Goal: Task Accomplishment & Management: Use online tool/utility

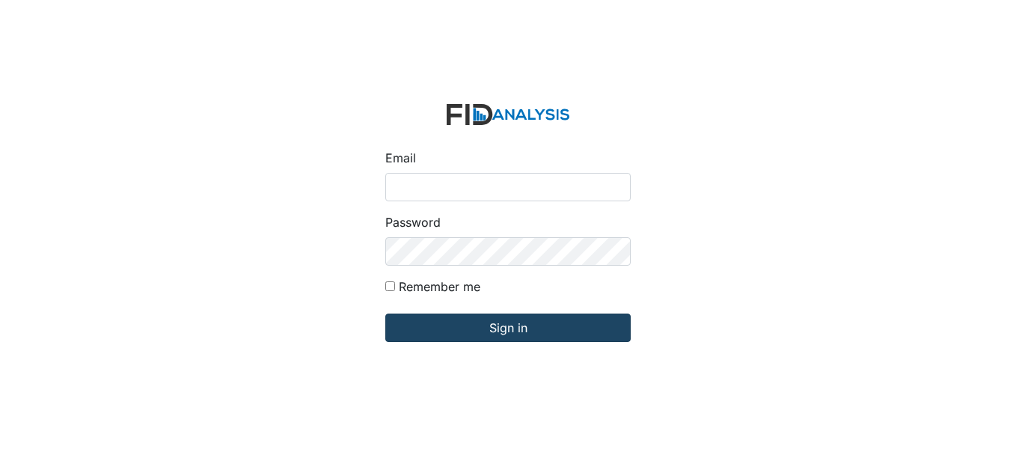
type input "[EMAIL_ADDRESS][DOMAIN_NAME]"
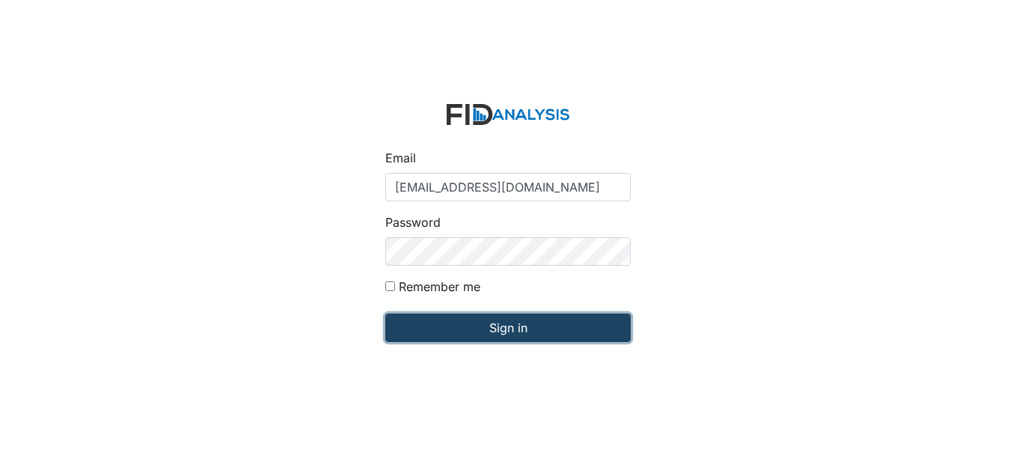
click at [479, 327] on input "Sign in" at bounding box center [508, 328] width 246 height 28
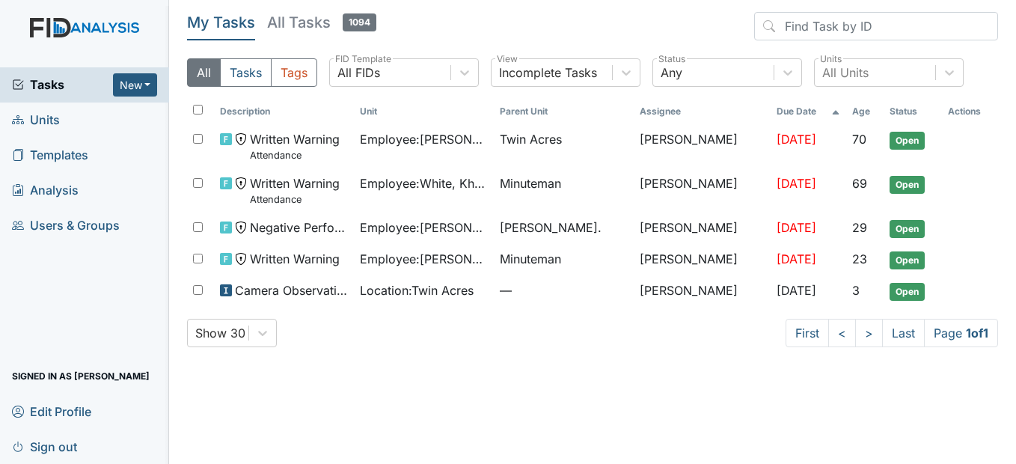
click at [40, 124] on span "Units" at bounding box center [36, 120] width 48 height 23
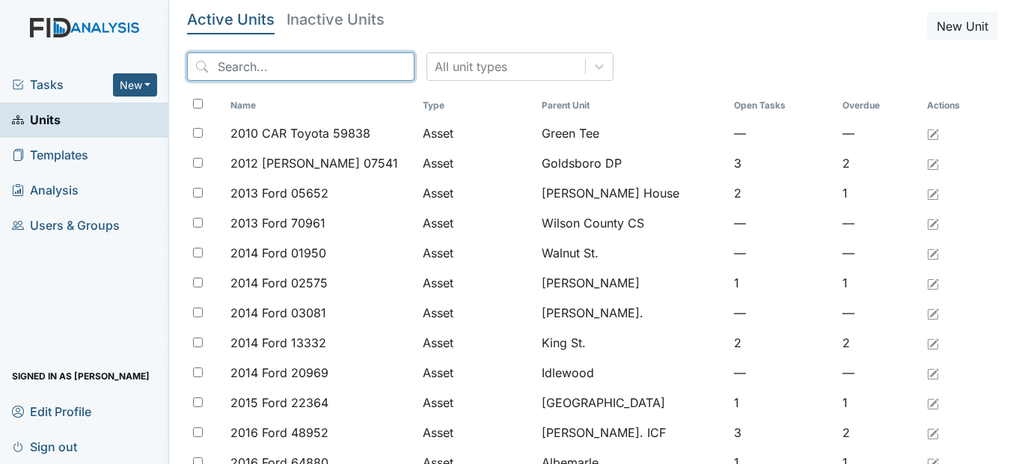
click at [258, 68] on input "search" at bounding box center [301, 66] width 228 height 28
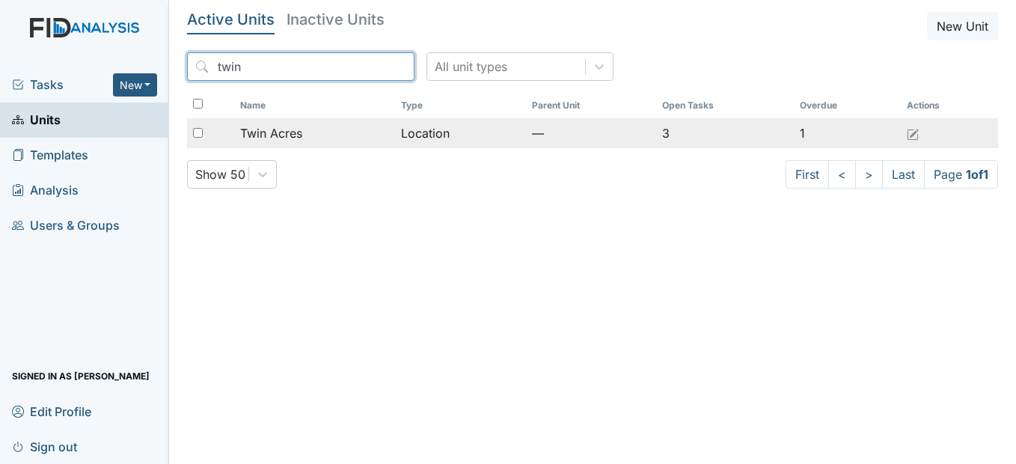
type input "twin"
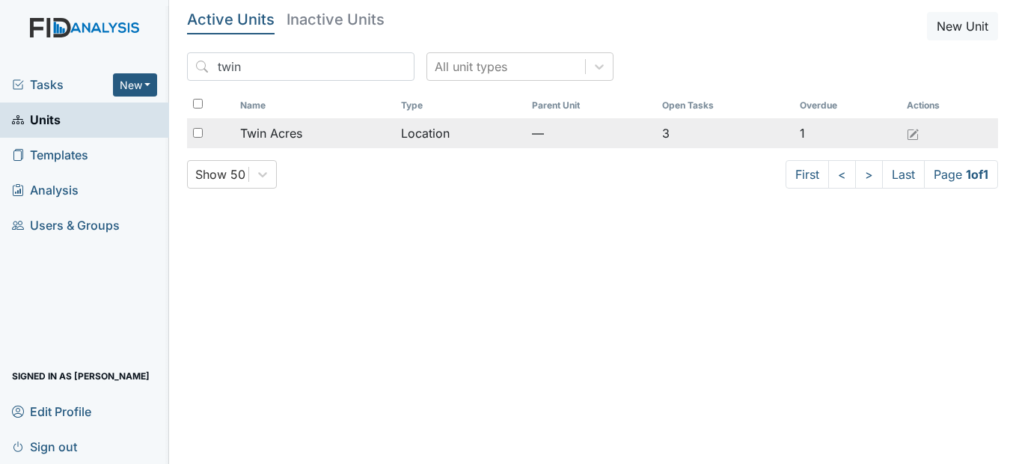
click at [286, 129] on span "Twin Acres" at bounding box center [271, 133] width 62 height 18
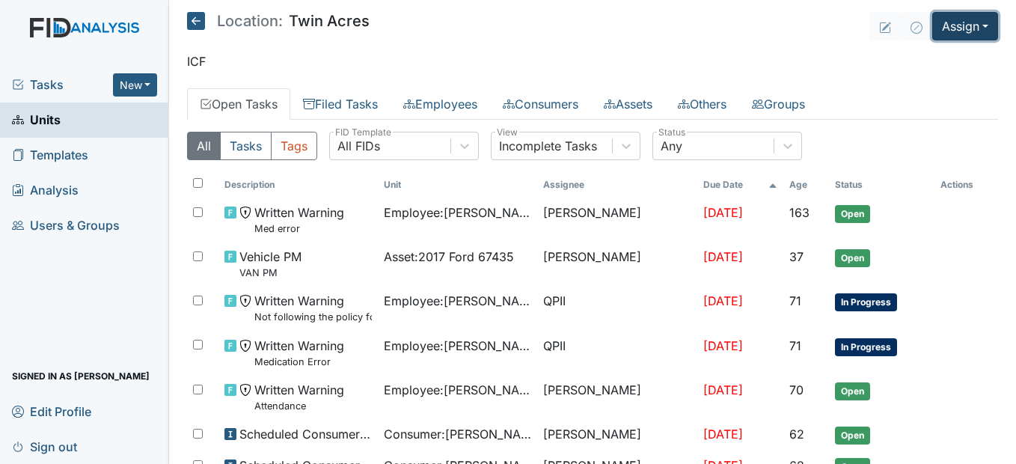
click at [972, 22] on button "Assign" at bounding box center [966, 26] width 66 height 28
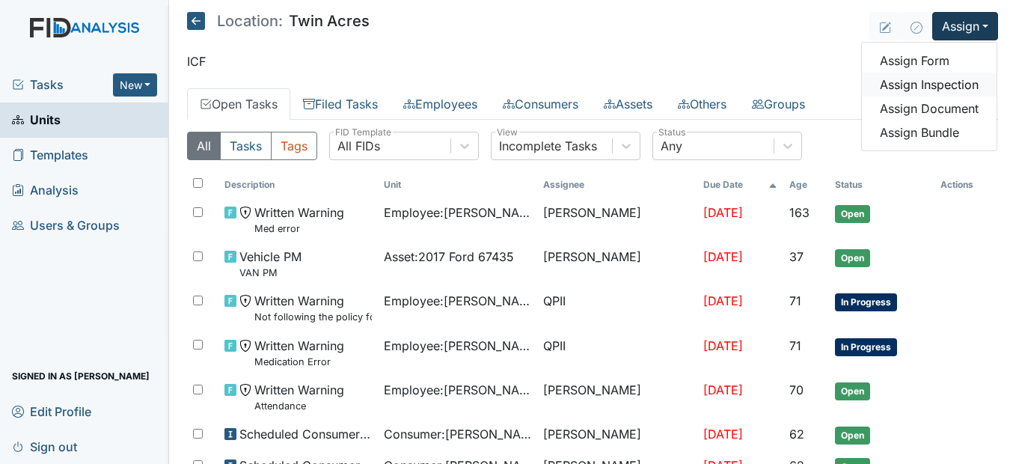
click at [953, 88] on link "Assign Inspection" at bounding box center [929, 85] width 135 height 24
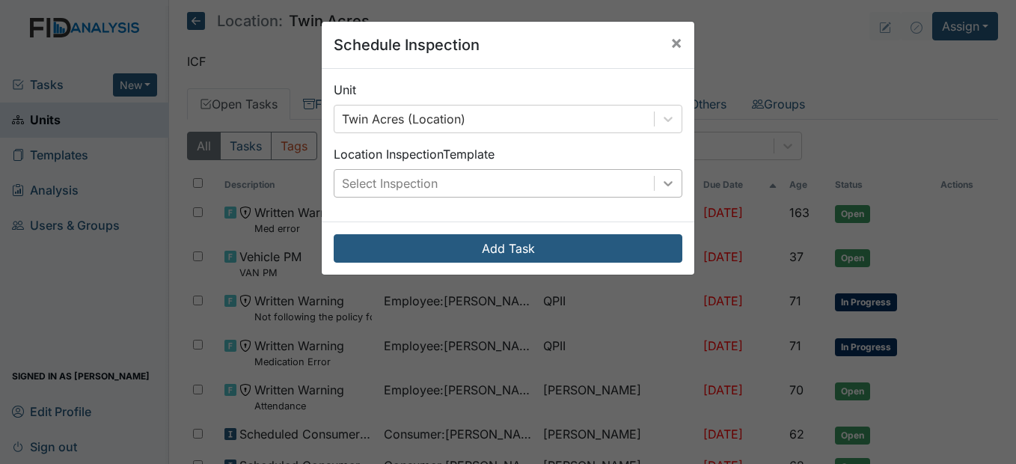
click at [661, 180] on icon at bounding box center [668, 183] width 15 height 15
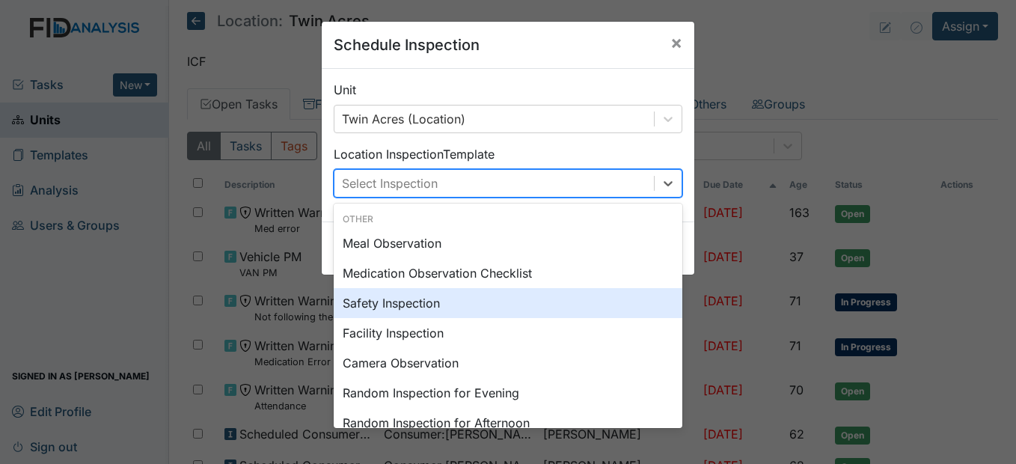
scroll to position [75, 0]
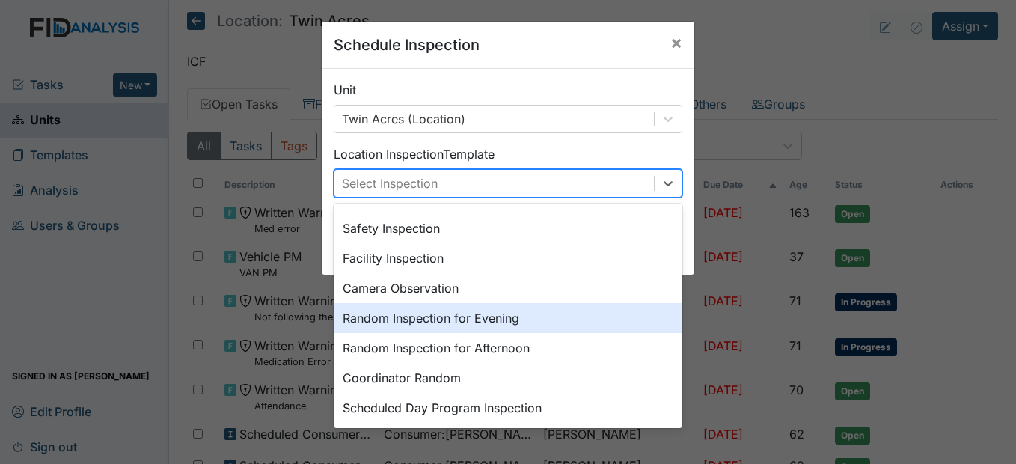
click at [481, 319] on div "Random Inspection for Evening" at bounding box center [508, 318] width 349 height 30
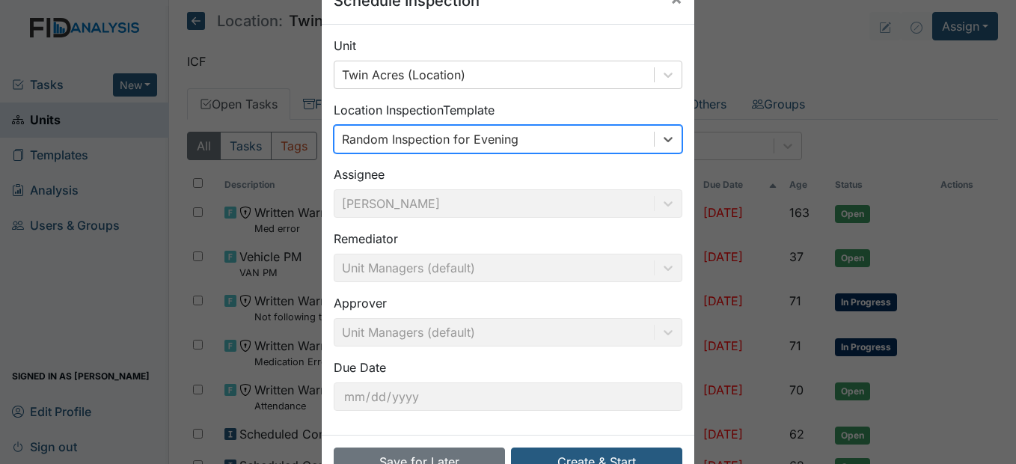
scroll to position [90, 0]
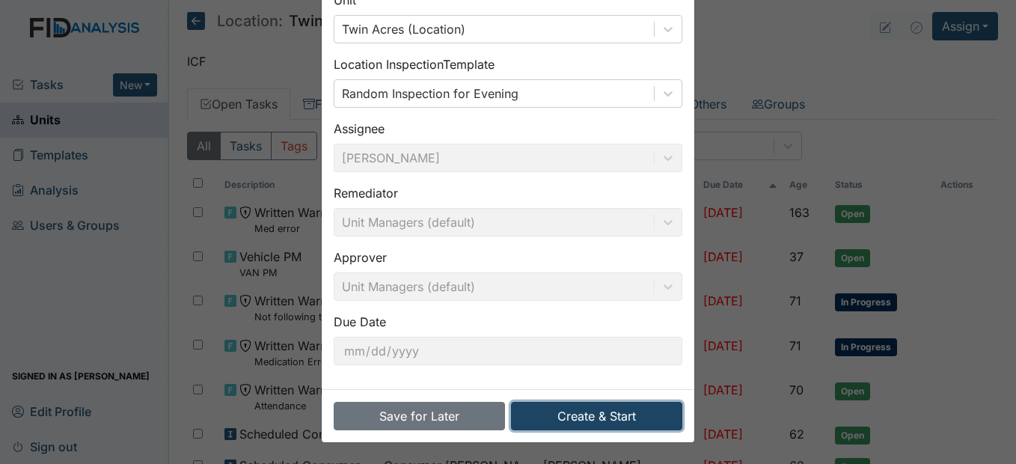
click at [611, 415] on button "Create & Start" at bounding box center [596, 416] width 171 height 28
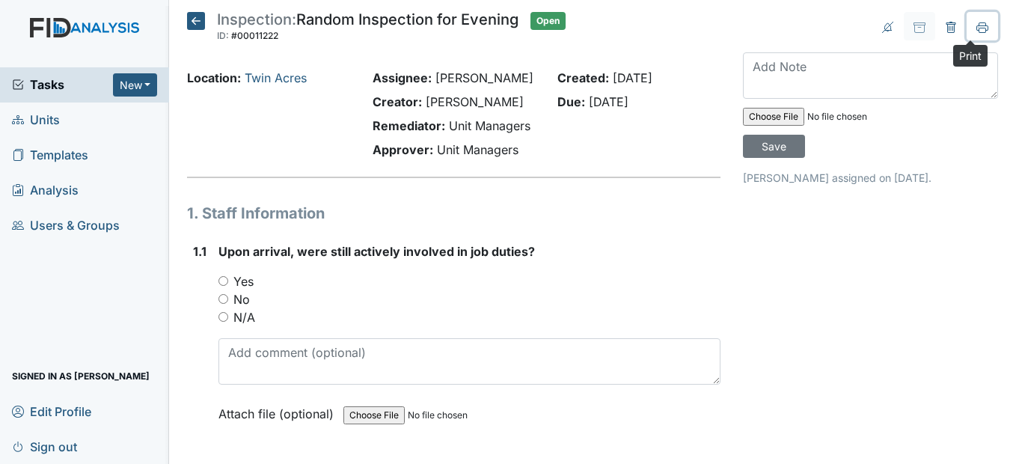
click at [977, 22] on icon at bounding box center [983, 26] width 12 height 8
click at [196, 22] on icon at bounding box center [196, 21] width 18 height 18
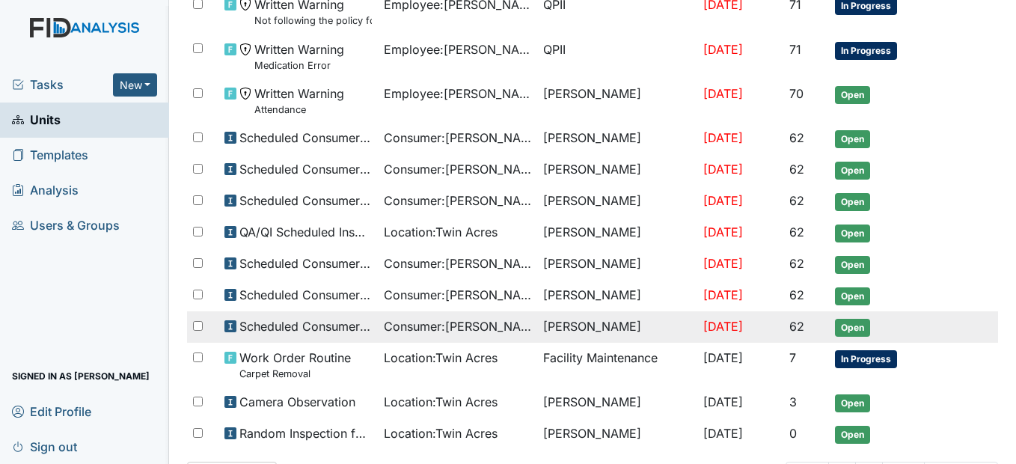
scroll to position [359, 0]
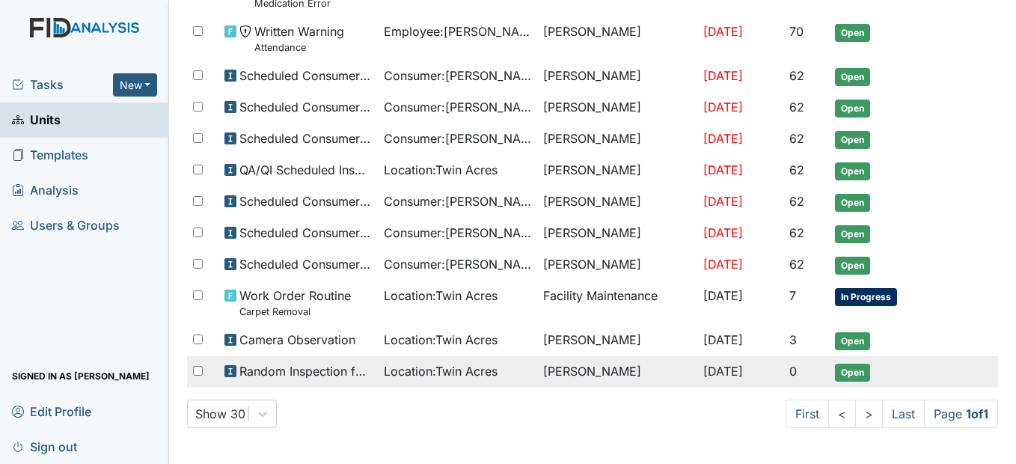
click at [393, 379] on span "Location : Twin Acres" at bounding box center [441, 371] width 114 height 18
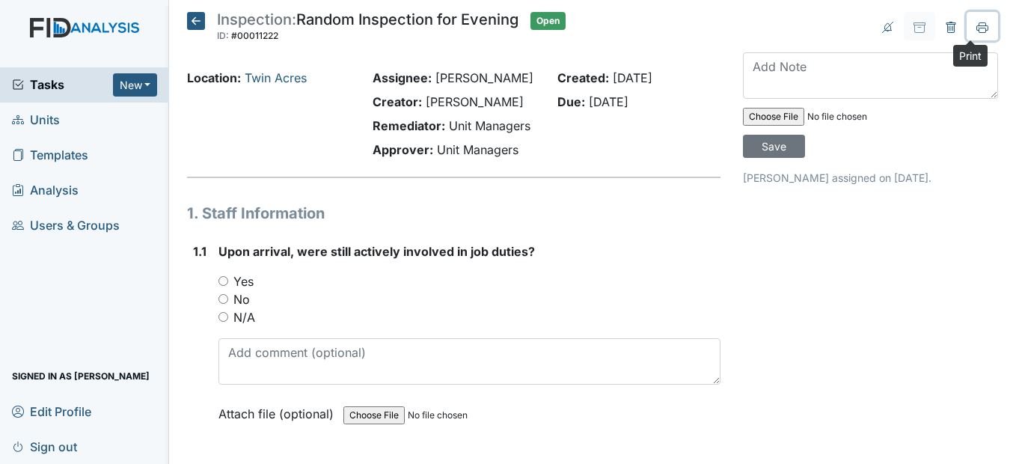
click at [978, 30] on button at bounding box center [982, 26] width 31 height 28
click at [201, 22] on icon at bounding box center [196, 21] width 18 height 18
